Goal: Task Accomplishment & Management: Use online tool/utility

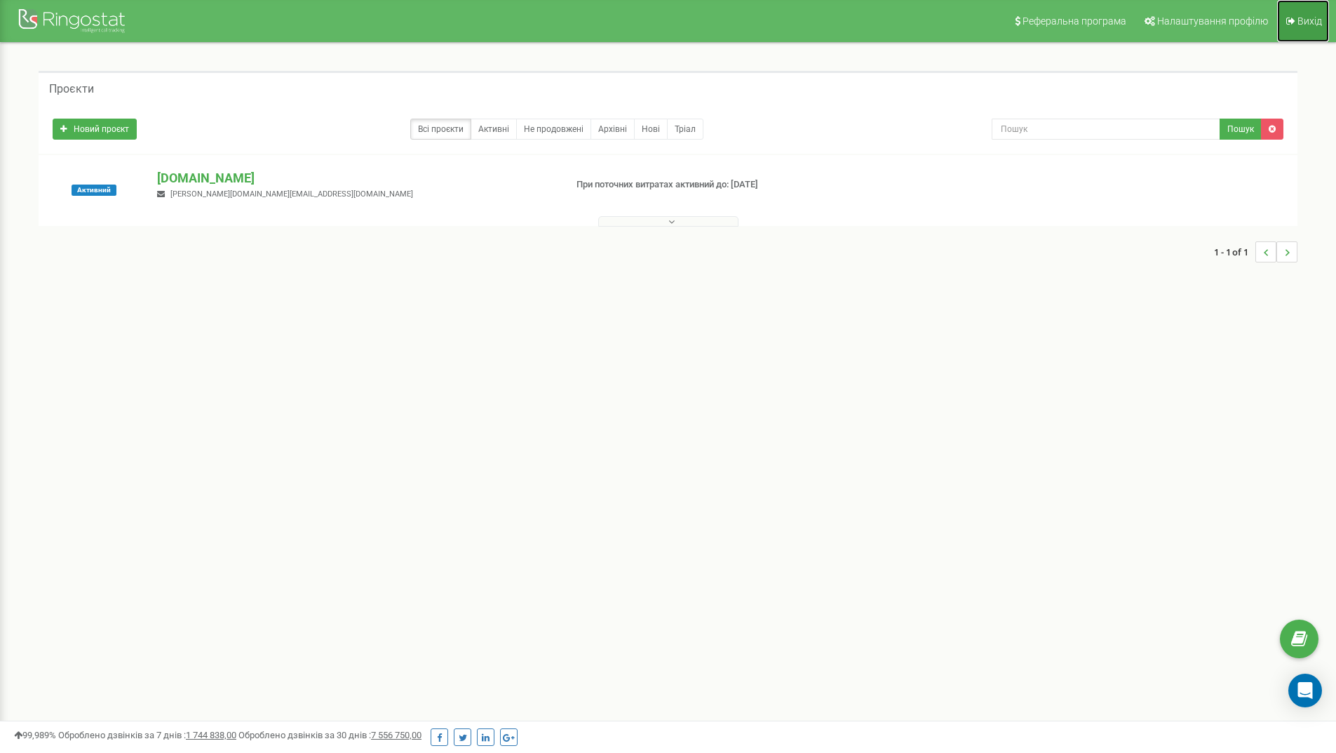
click at [1295, 27] on link "Вихід" at bounding box center [1303, 21] width 52 height 42
click at [79, 2] on link at bounding box center [73, 17] width 147 height 35
click at [218, 184] on p "[DOMAIN_NAME]" at bounding box center [355, 178] width 396 height 18
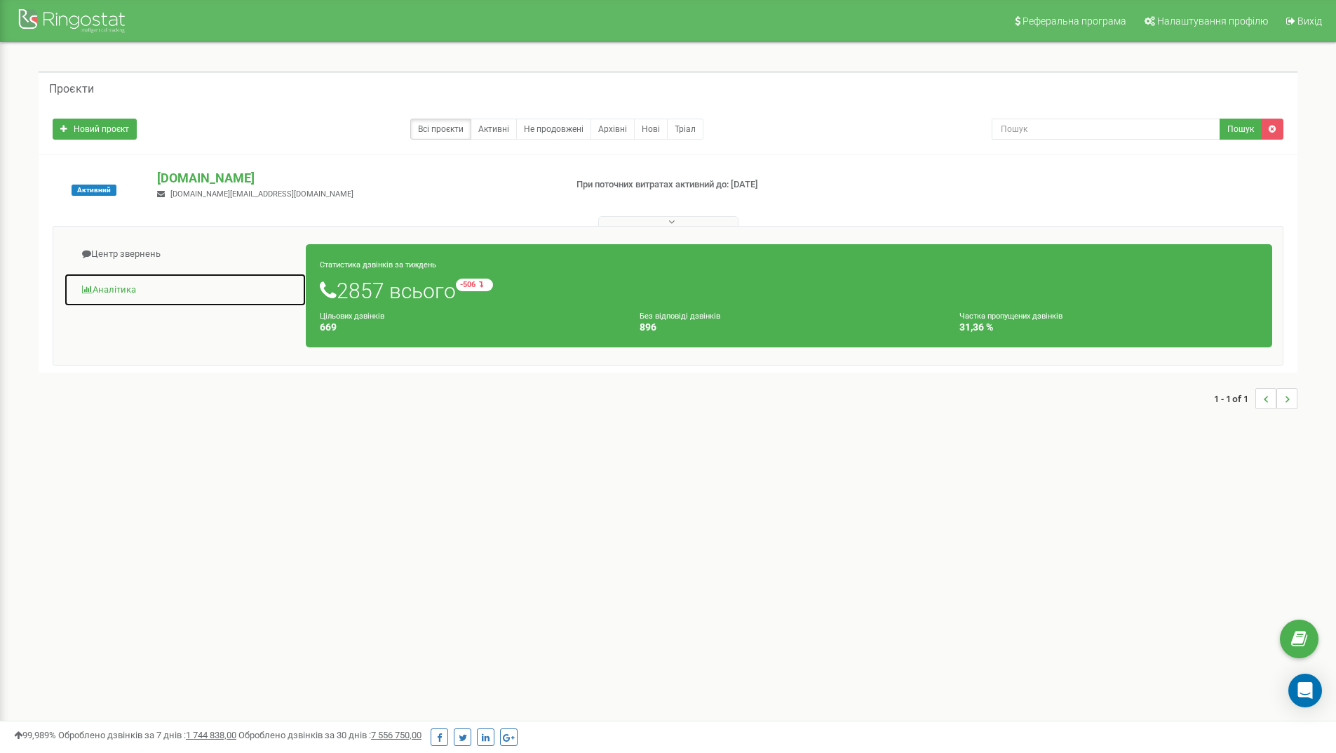
click at [121, 289] on link "Аналiтика" at bounding box center [185, 290] width 243 height 34
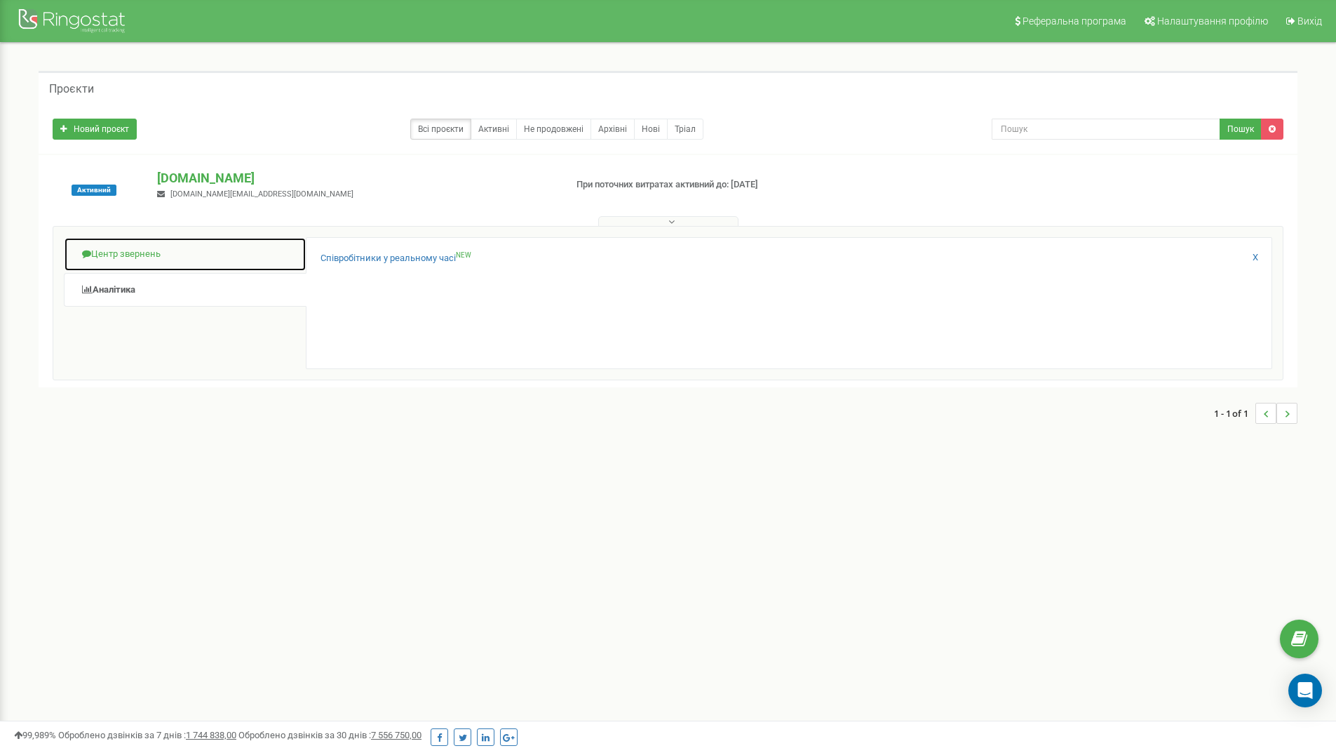
click at [123, 245] on link "Центр звернень" at bounding box center [185, 254] width 243 height 34
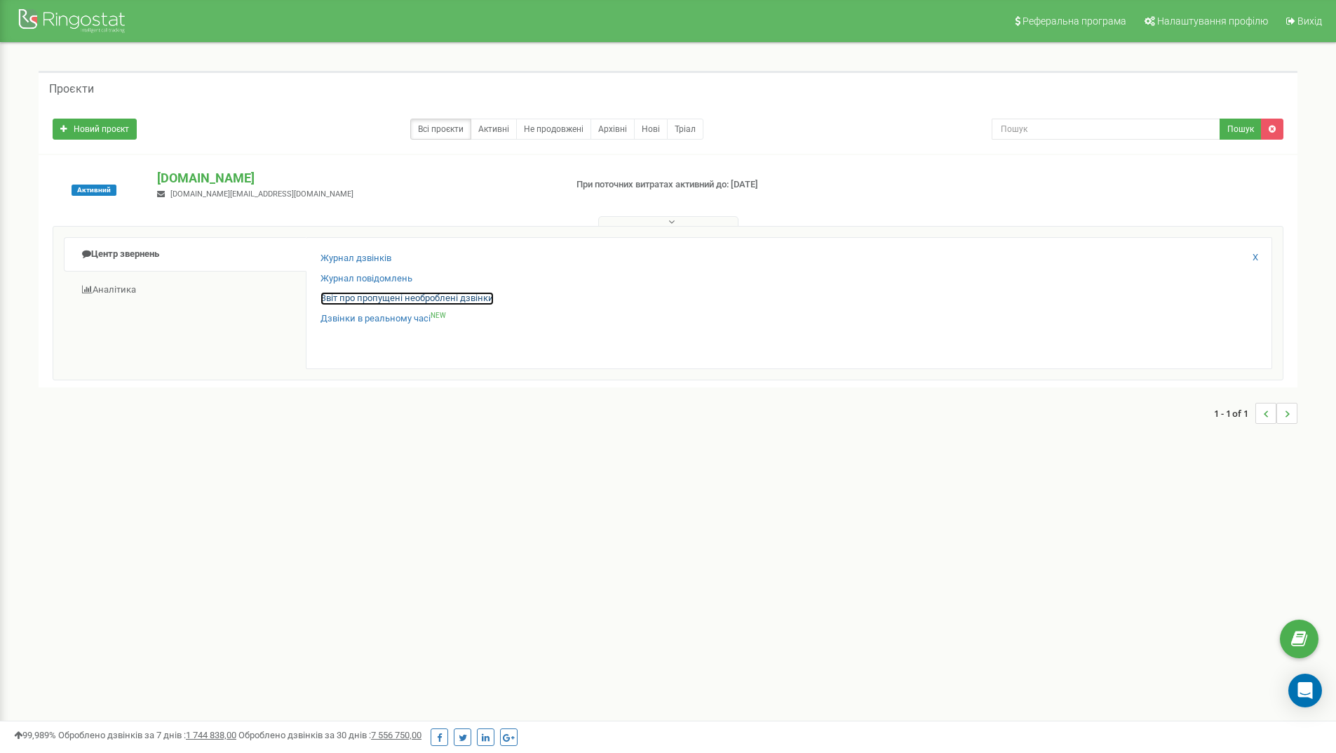
click at [391, 303] on link "Звіт про пропущені необроблені дзвінки" at bounding box center [407, 298] width 173 height 13
click at [382, 321] on link "Дзвінки в реальному часі NEW" at bounding box center [384, 318] width 126 height 13
click at [370, 258] on link "Журнал дзвінків" at bounding box center [356, 258] width 71 height 13
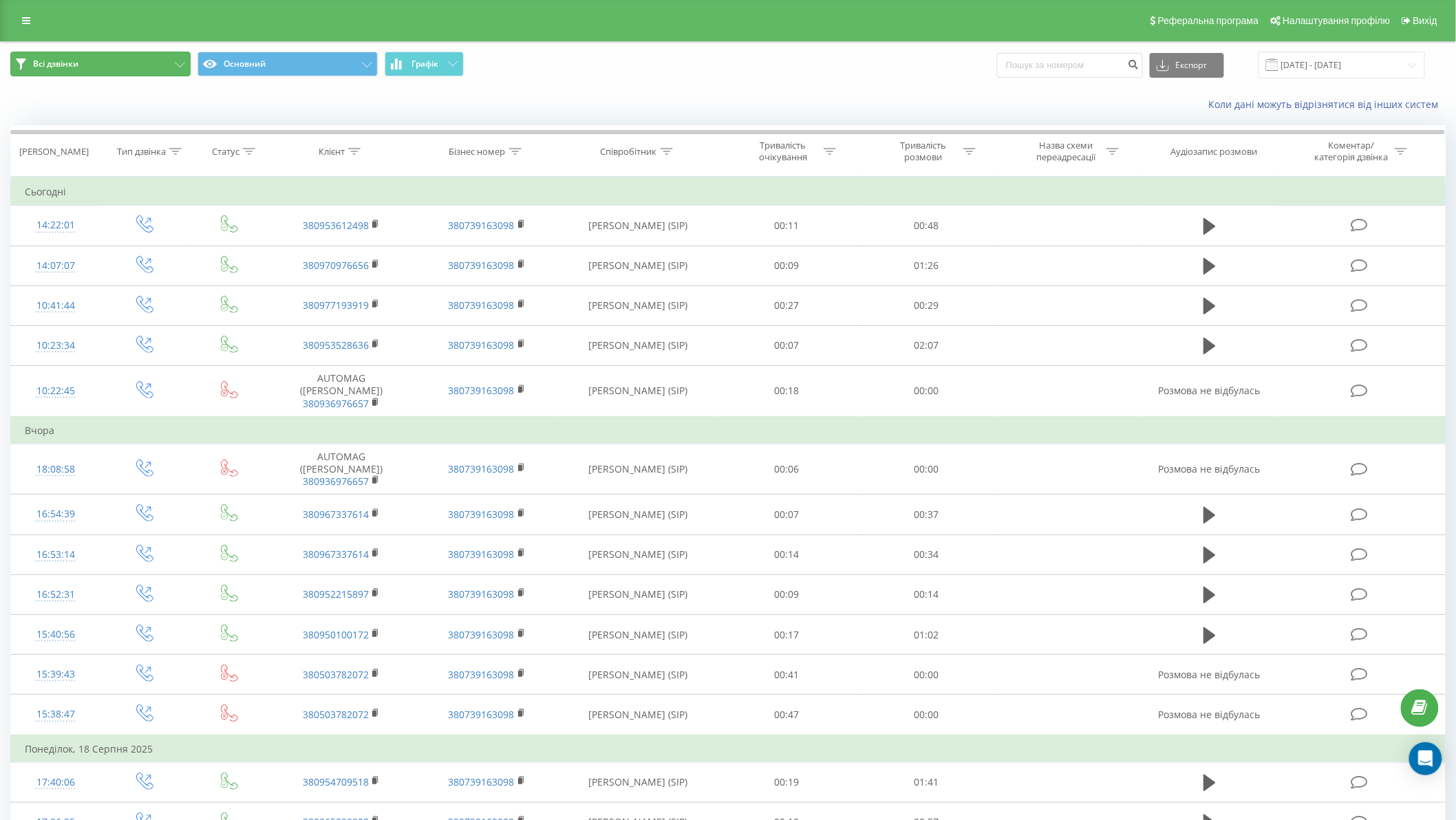
click at [128, 55] on button "Всі дзвінки" at bounding box center [101, 64] width 181 height 25
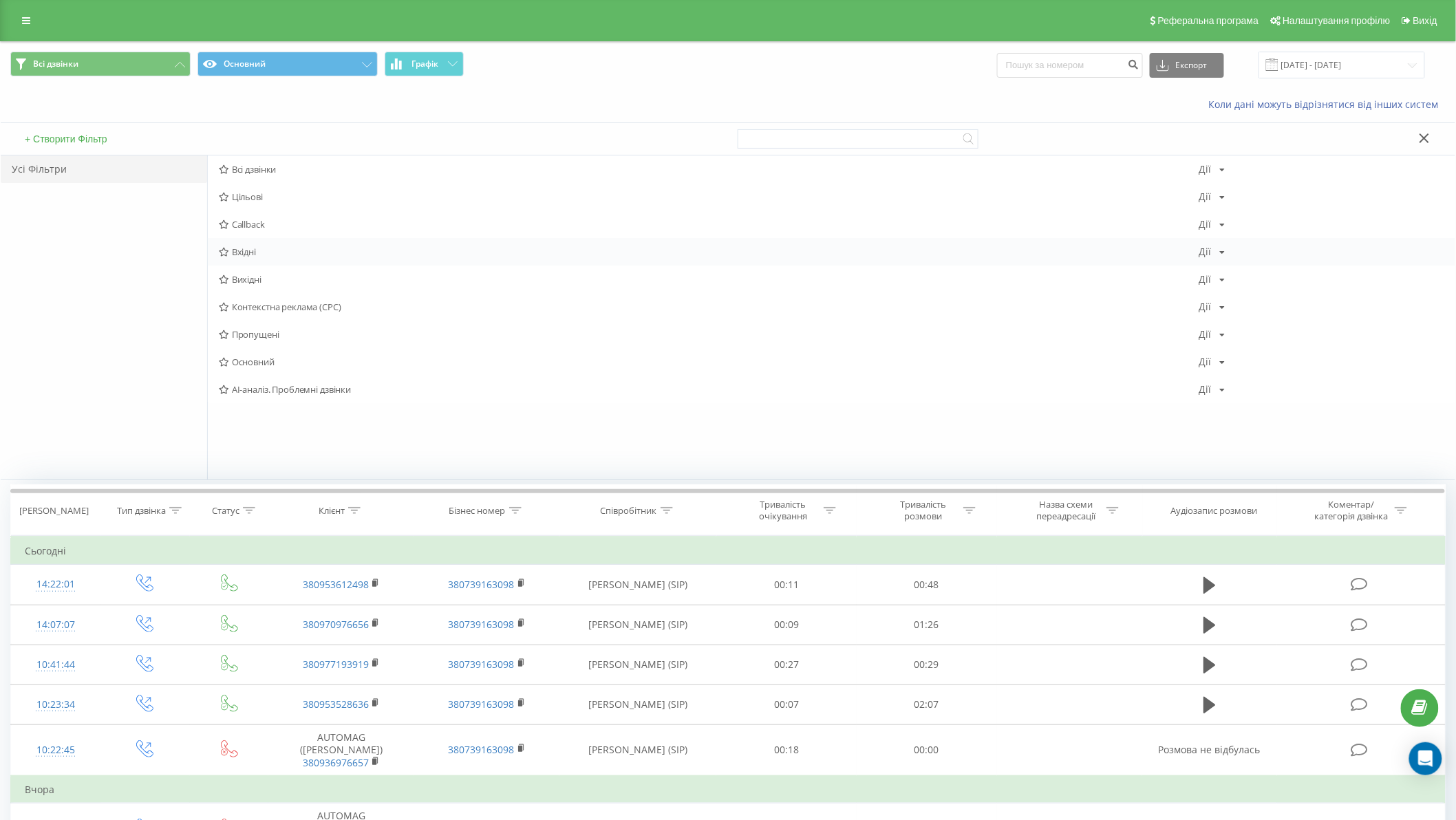
click at [269, 257] on span "Вхідні" at bounding box center [709, 252] width 981 height 10
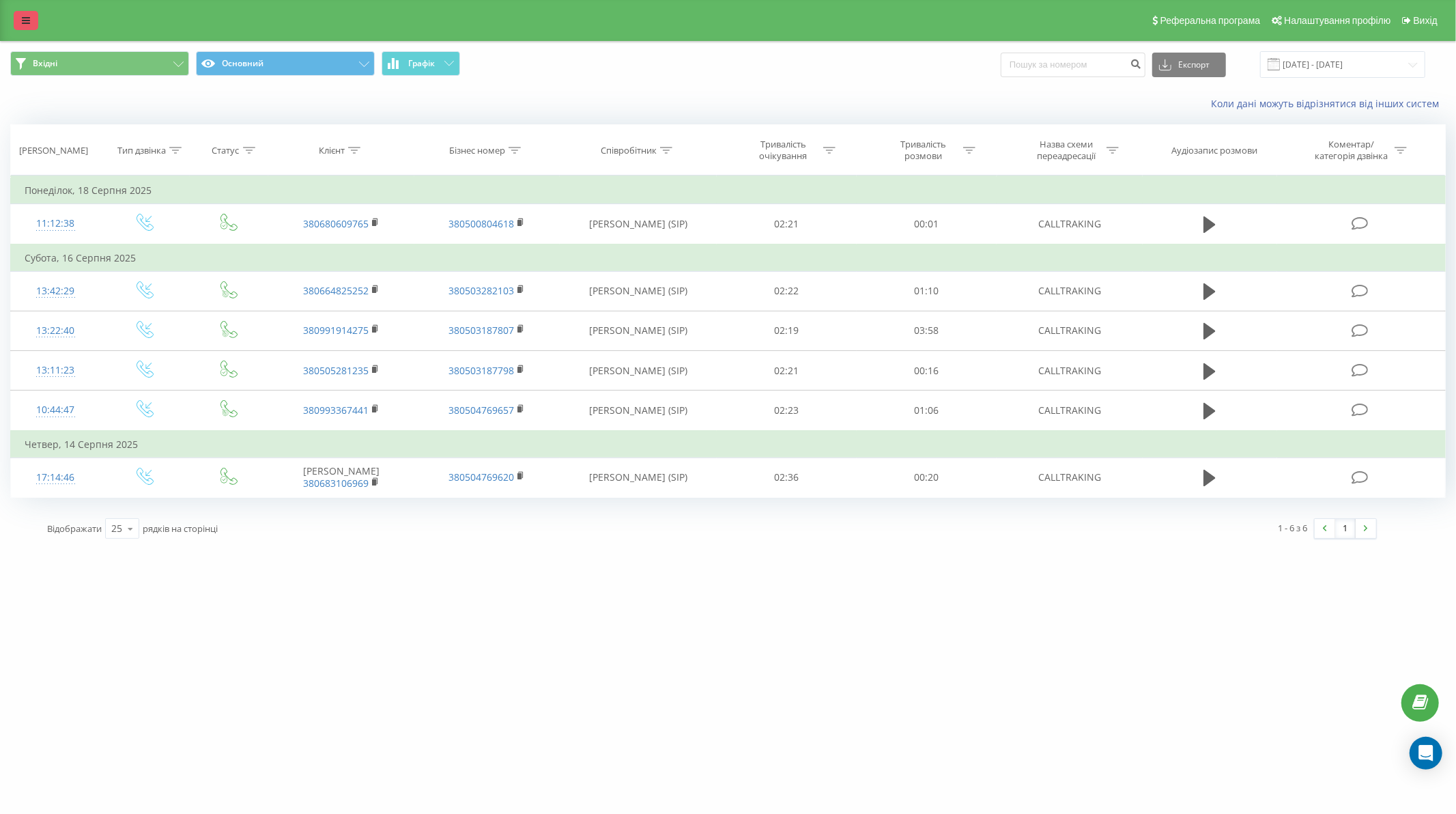
click at [19, 28] on link at bounding box center [25, 20] width 24 height 19
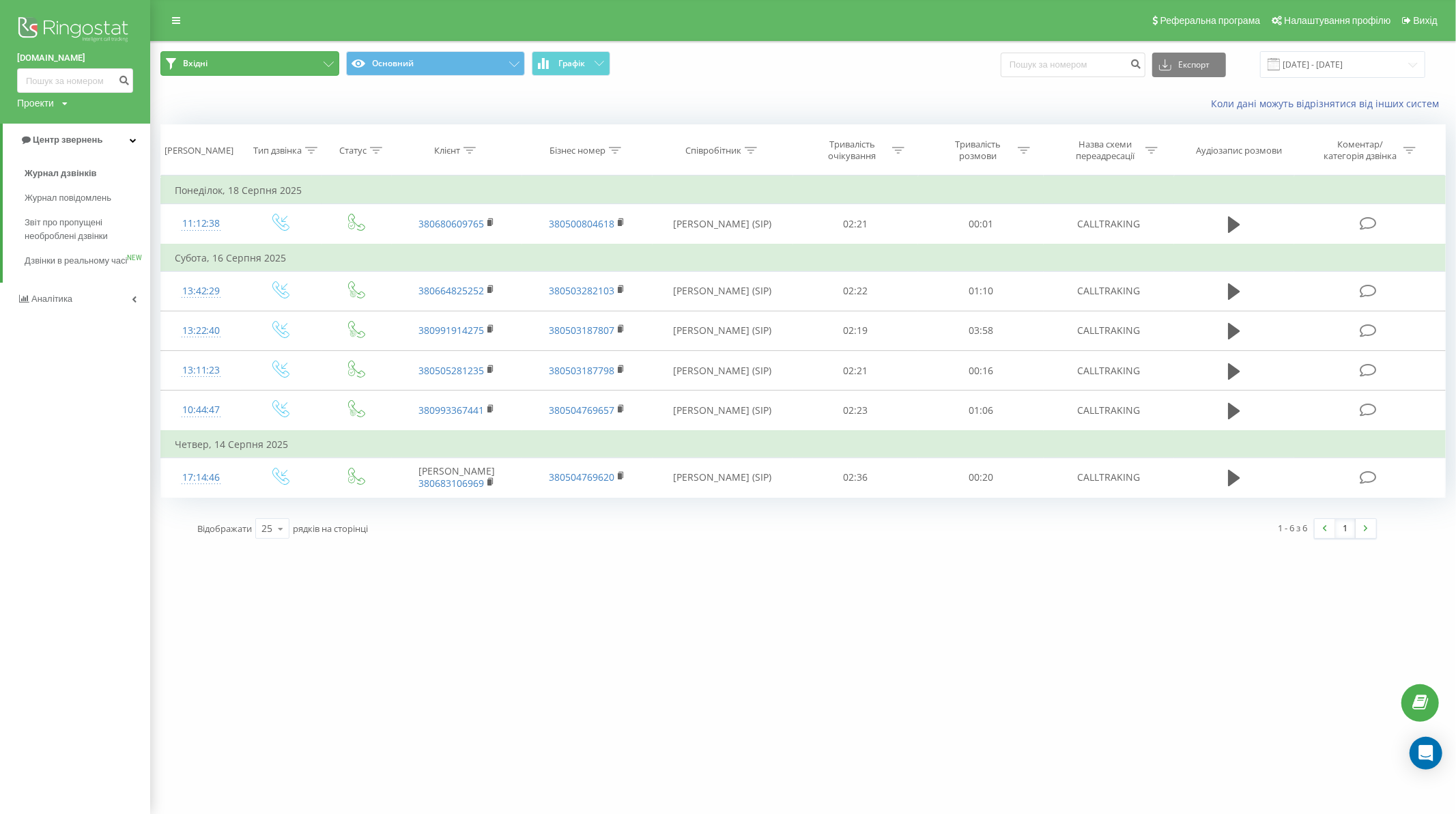
click at [196, 58] on span "Вхідні" at bounding box center [195, 63] width 24 height 11
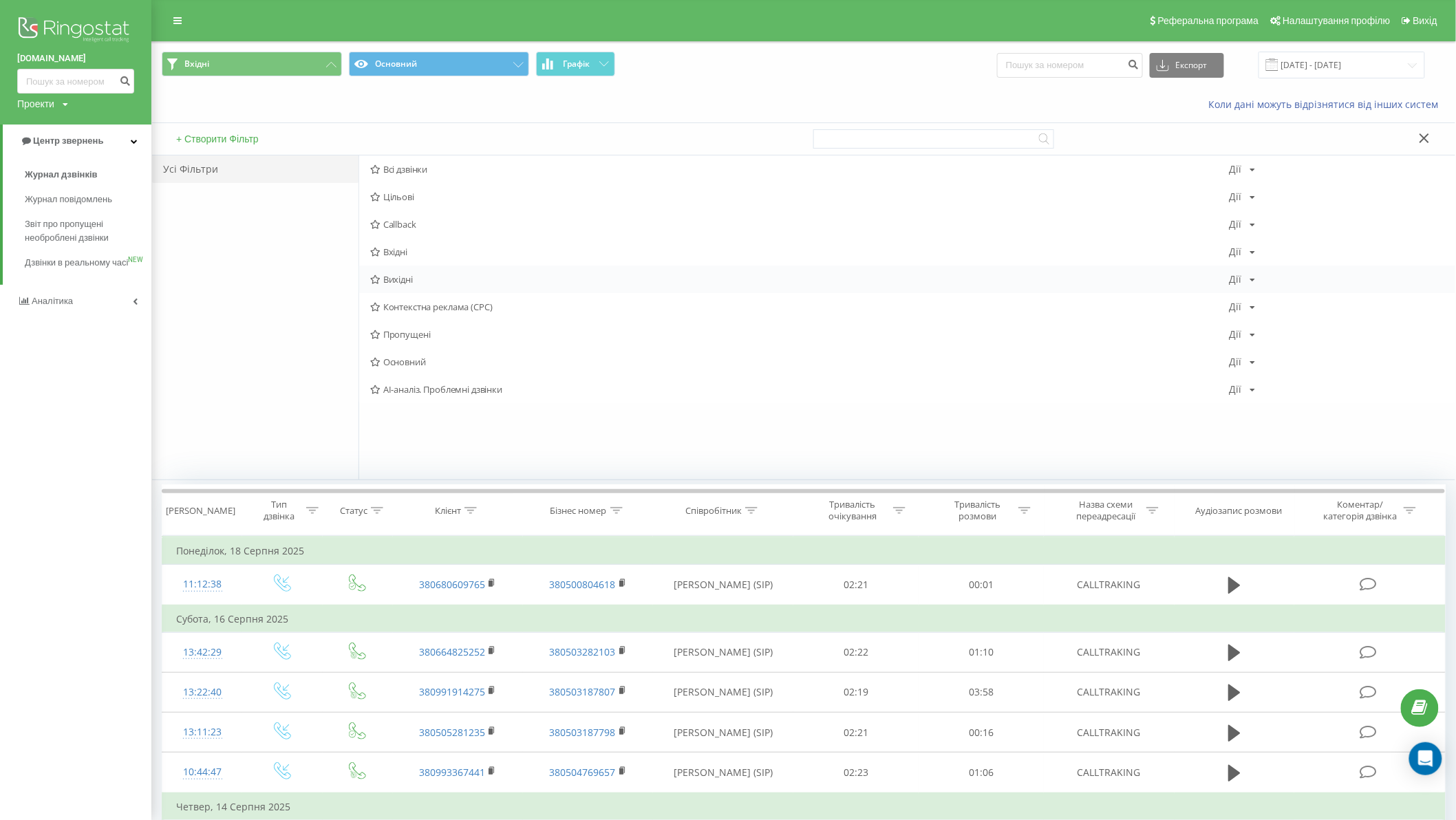
click at [395, 283] on span "Вихідні" at bounding box center [800, 280] width 859 height 10
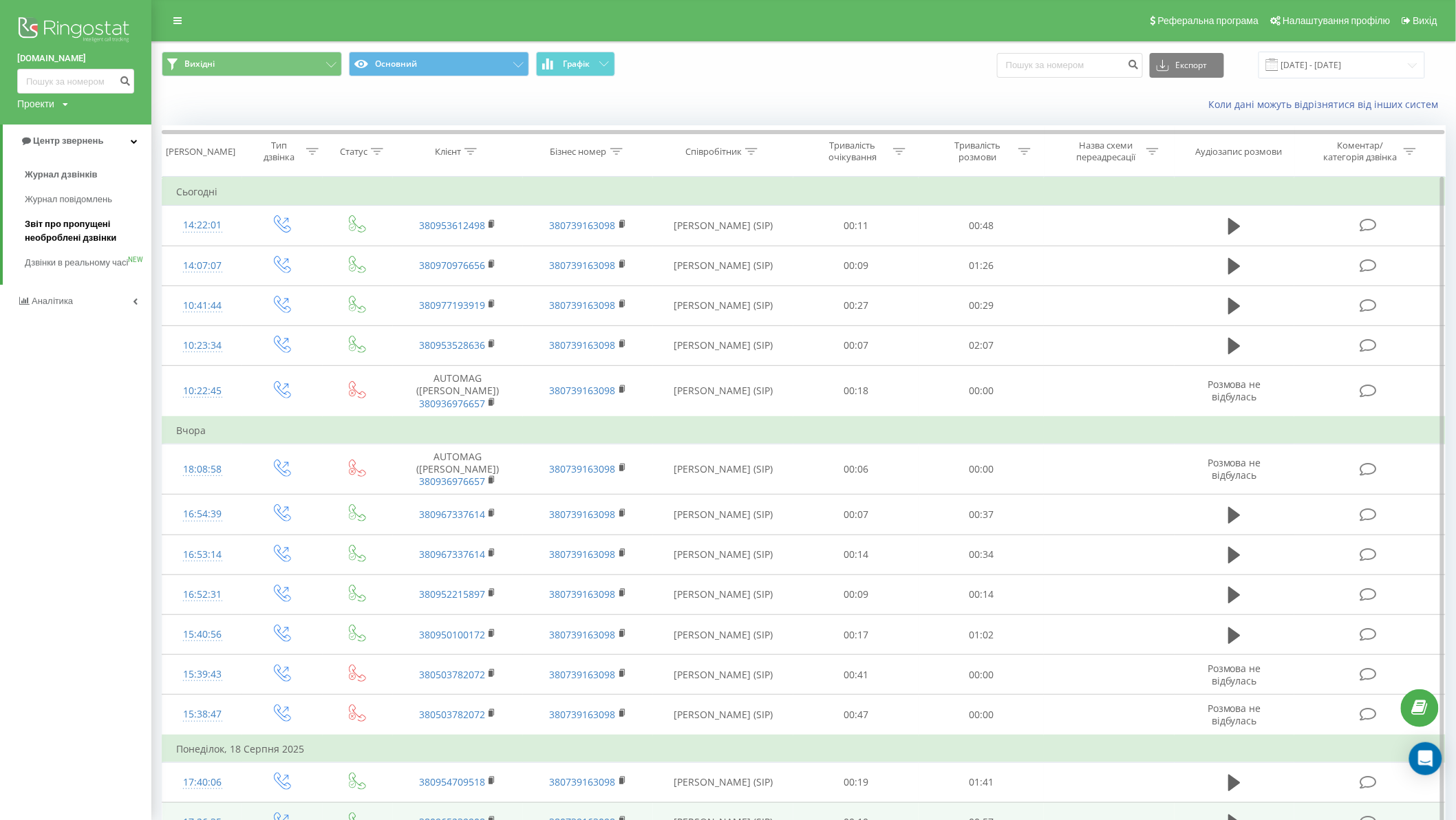
click at [70, 227] on span "Звіт про пропущені необроблені дзвінки" at bounding box center [84, 231] width 120 height 27
click at [80, 234] on span "Звіт про пропущені необроблені дзвінки" at bounding box center [84, 231] width 120 height 27
